Goal: Transaction & Acquisition: Download file/media

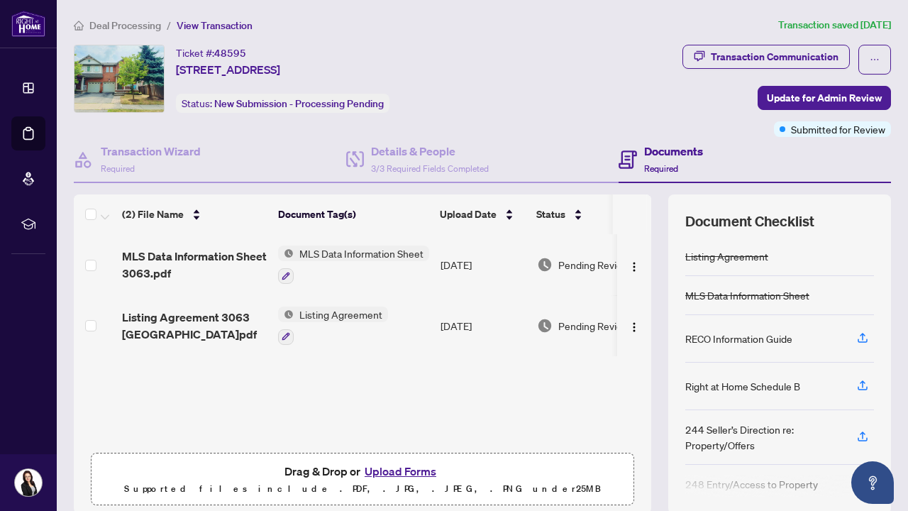
click at [136, 26] on span "Deal Processing" at bounding box center [125, 25] width 72 height 13
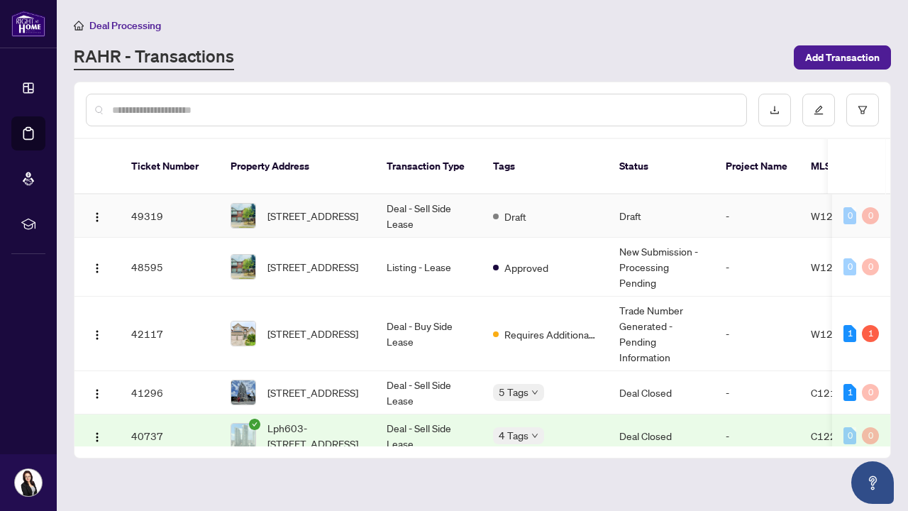
click at [303, 208] on span "[STREET_ADDRESS]" at bounding box center [312, 216] width 91 height 16
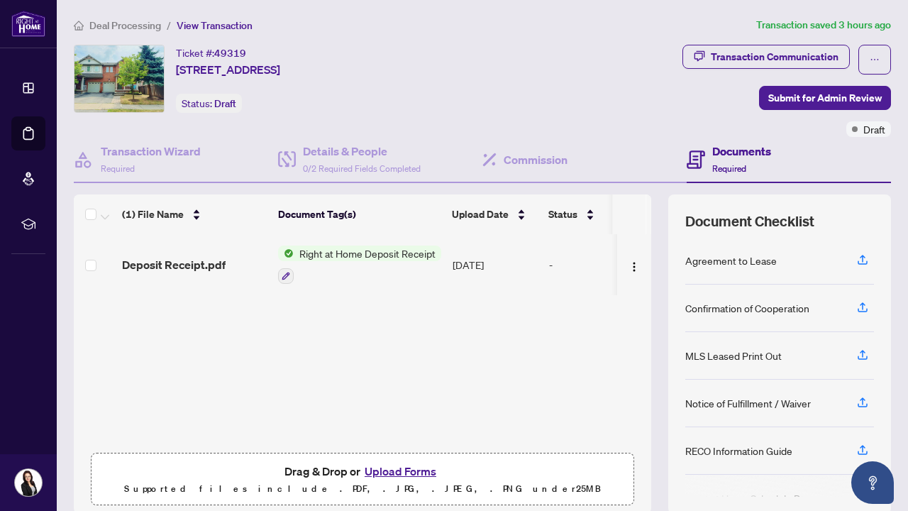
click at [348, 255] on span "Right at Home Deposit Receipt" at bounding box center [368, 254] width 148 height 16
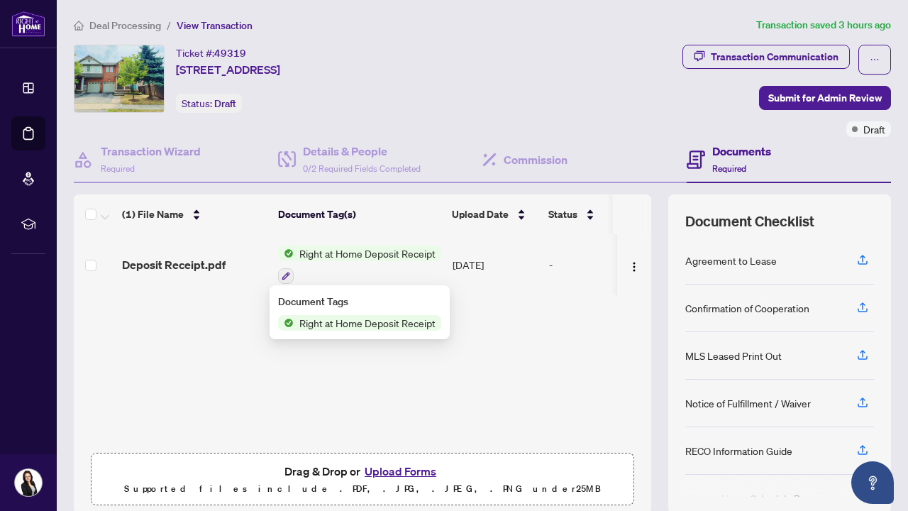
click at [358, 255] on span "Right at Home Deposit Receipt" at bounding box center [368, 254] width 148 height 16
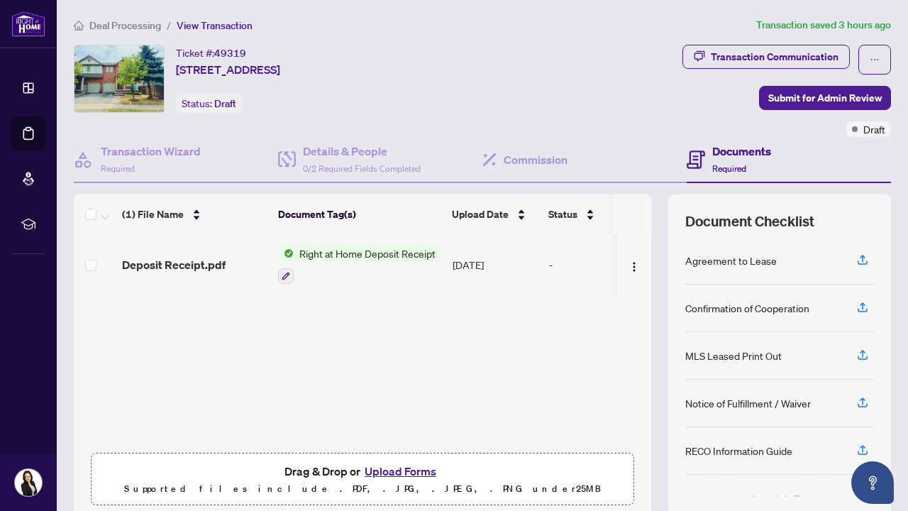
click at [385, 257] on span "Right at Home Deposit Receipt" at bounding box center [368, 254] width 148 height 16
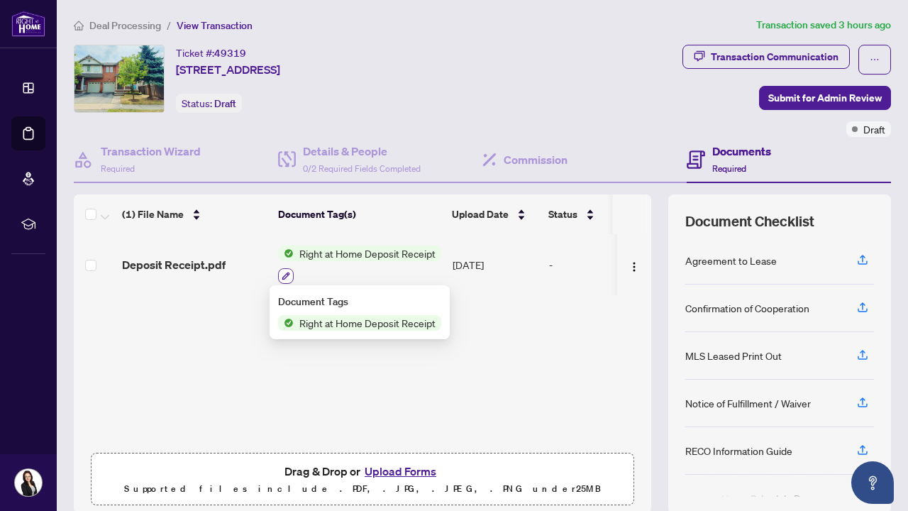
click at [286, 275] on icon "button" at bounding box center [286, 276] width 9 height 9
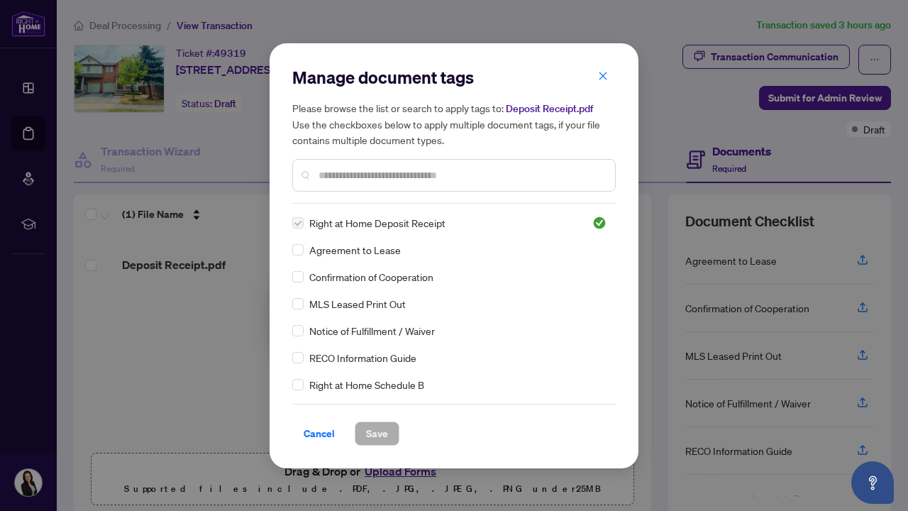
click at [602, 104] on h5 "Please browse the list or search to apply tags to: Deposit Receipt.pdf Use the …" at bounding box center [454, 124] width 324 height 48
click at [605, 74] on icon "close" at bounding box center [603, 76] width 10 height 10
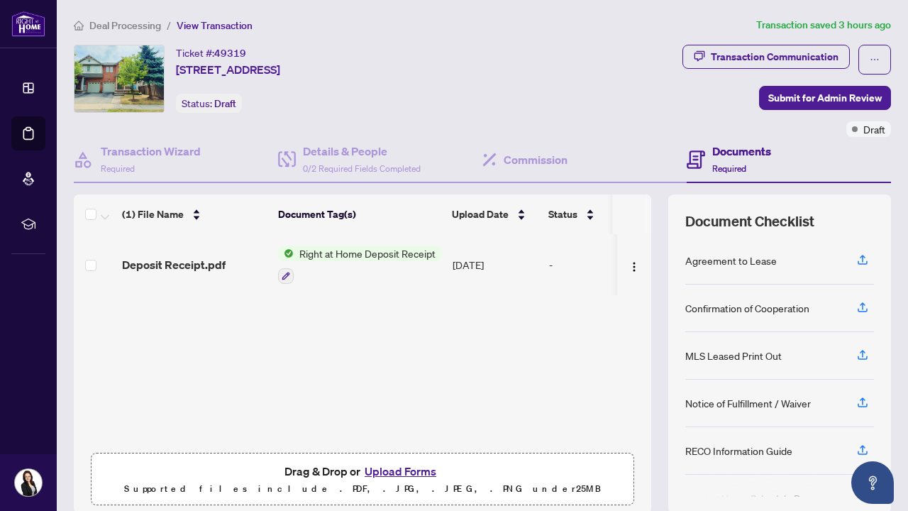
click at [390, 253] on span "Right at Home Deposit Receipt" at bounding box center [368, 254] width 148 height 16
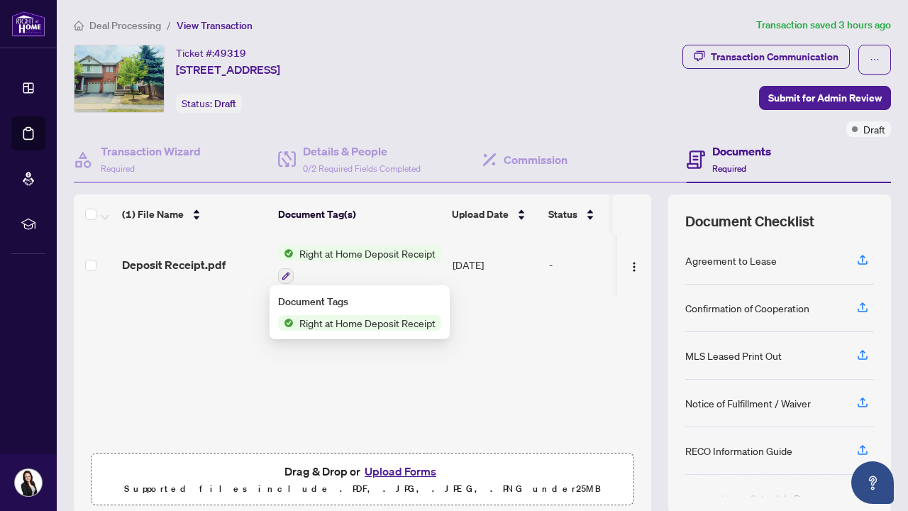
click at [343, 324] on span "Right at Home Deposit Receipt" at bounding box center [368, 323] width 148 height 16
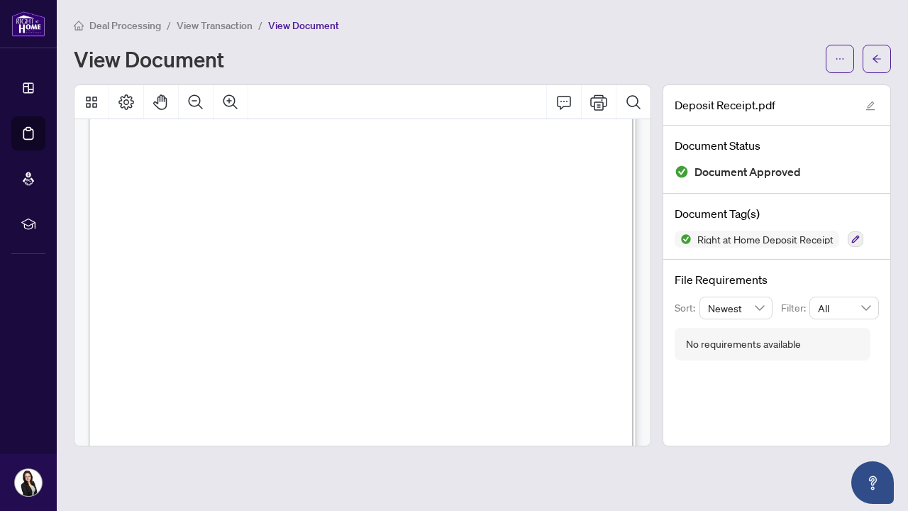
scroll to position [81, 0]
click at [839, 57] on icon "ellipsis" at bounding box center [840, 59] width 10 height 10
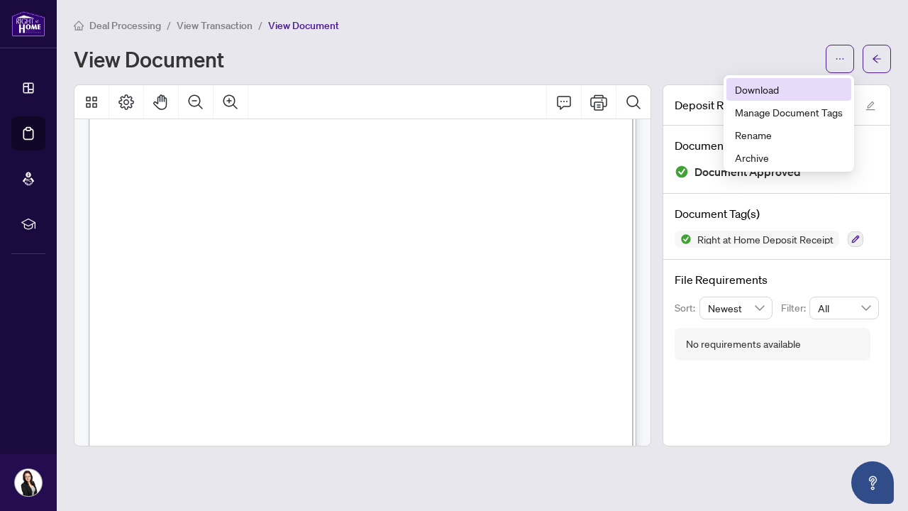
click at [778, 90] on span "Download" at bounding box center [789, 90] width 108 height 16
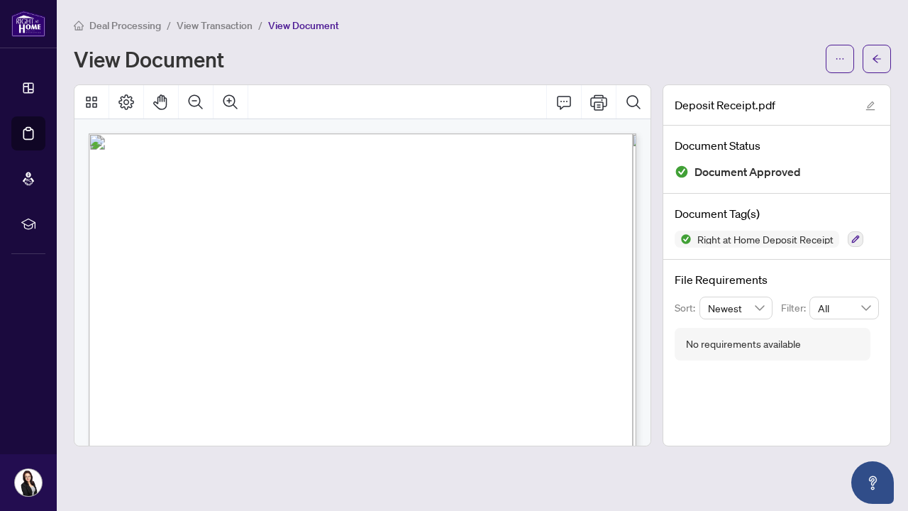
scroll to position [0, 0]
click at [211, 26] on span "View Transaction" at bounding box center [215, 25] width 76 height 13
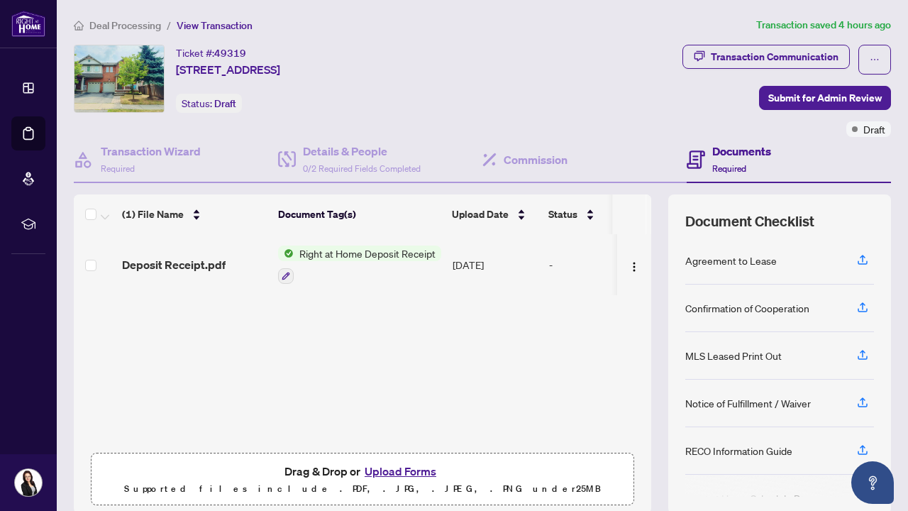
click at [148, 26] on span "Deal Processing" at bounding box center [125, 25] width 72 height 13
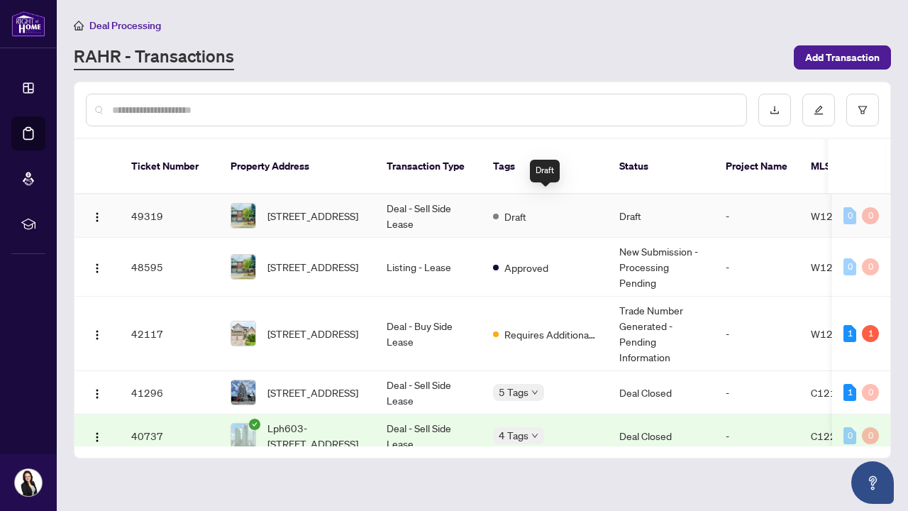
click at [513, 209] on span "Draft" at bounding box center [515, 217] width 22 height 16
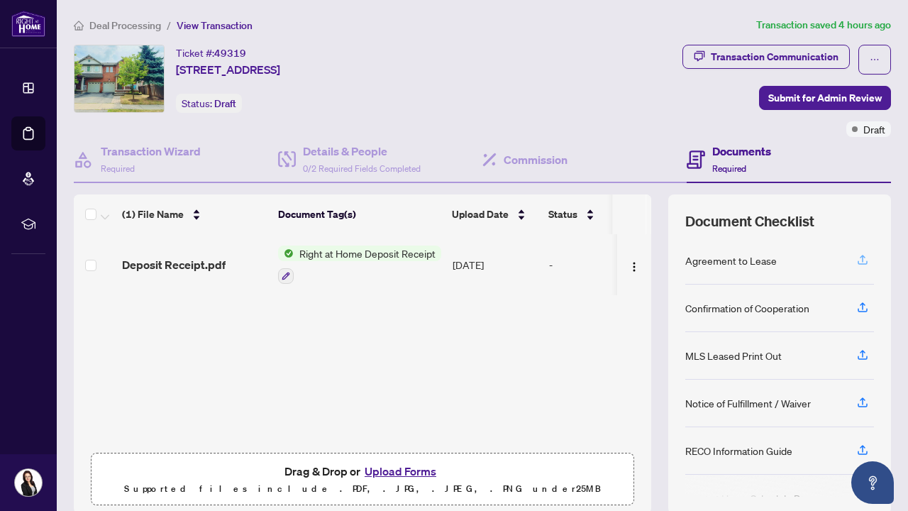
click at [863, 262] on icon "button" at bounding box center [863, 258] width 6 height 7
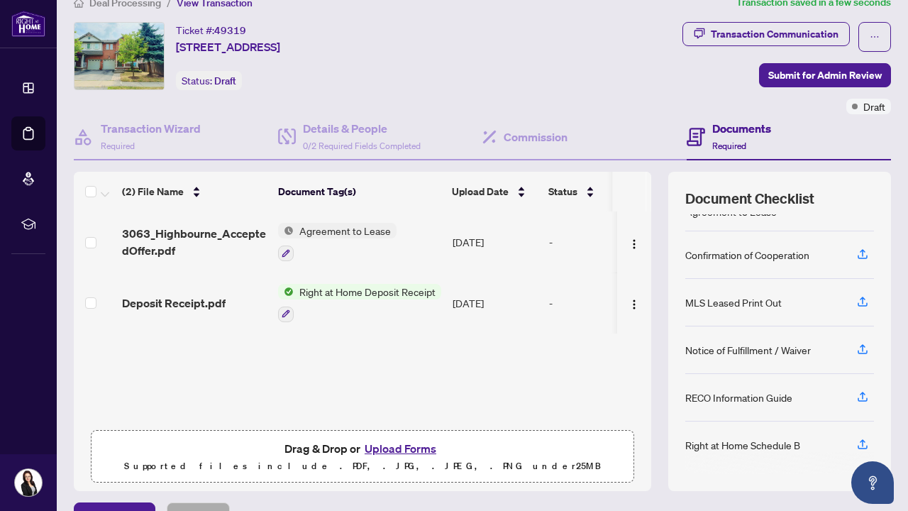
scroll to position [21, 0]
